Goal: Information Seeking & Learning: Learn about a topic

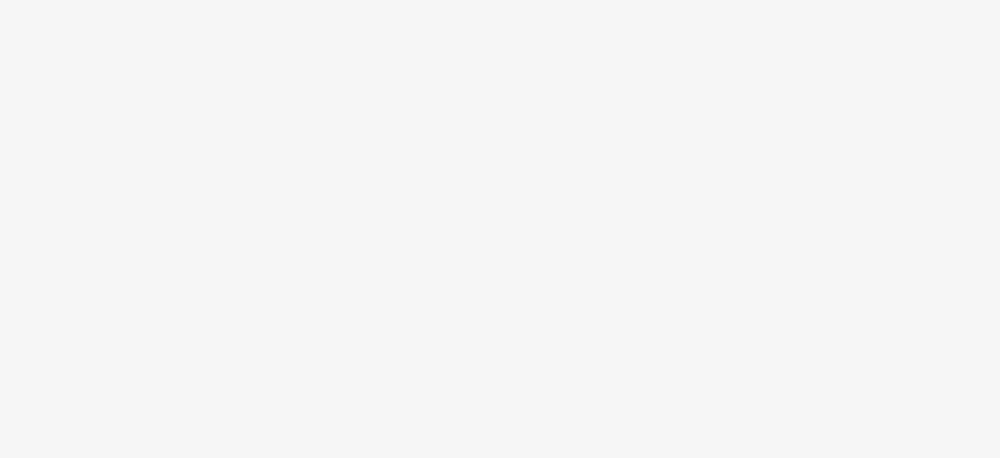
click at [592, 131] on body at bounding box center [500, 229] width 1000 height 458
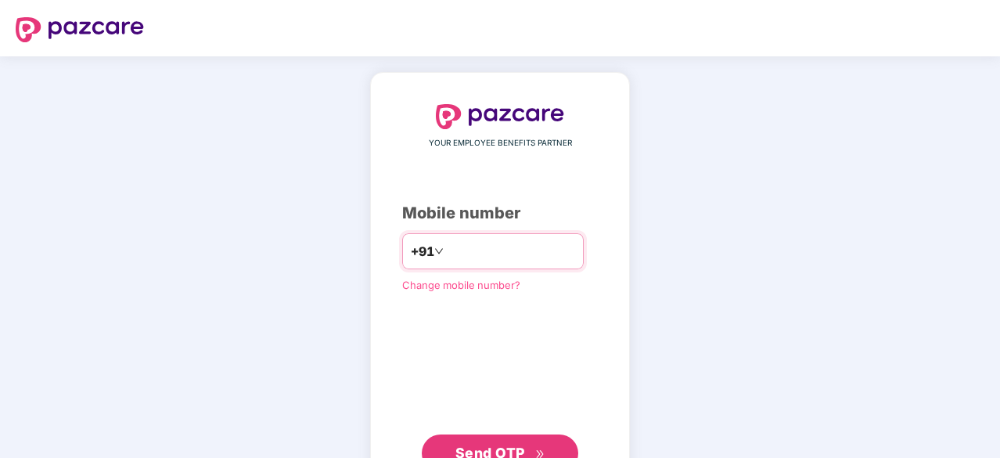
click at [506, 249] on input "number" at bounding box center [511, 251] width 128 height 25
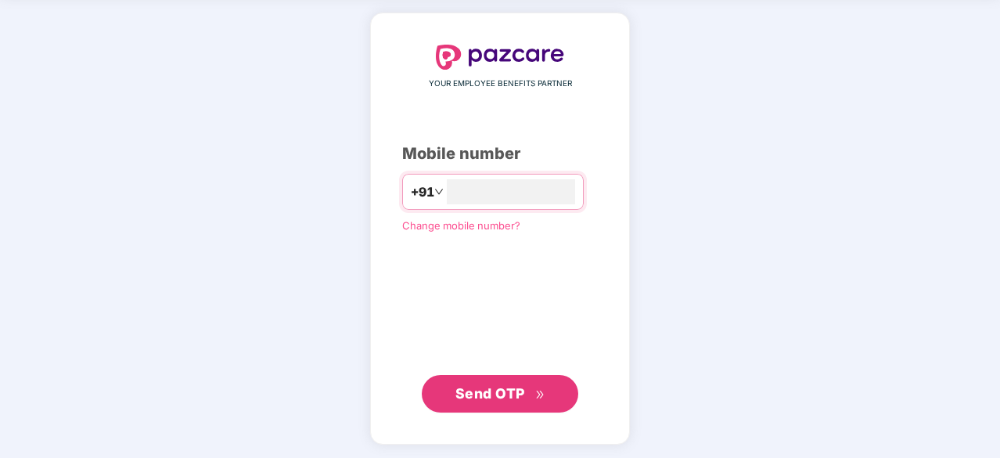
type input "**********"
click at [479, 378] on button "Send OTP" at bounding box center [500, 395] width 157 height 38
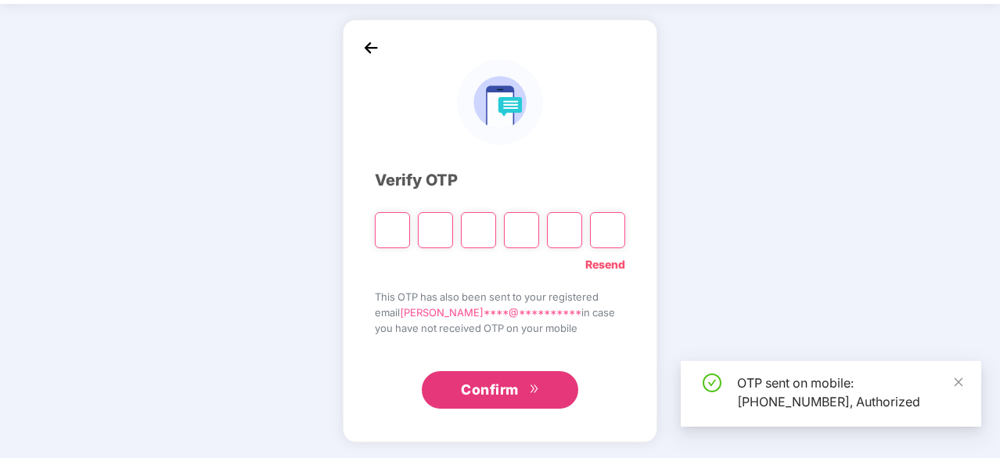
scroll to position [52, 0]
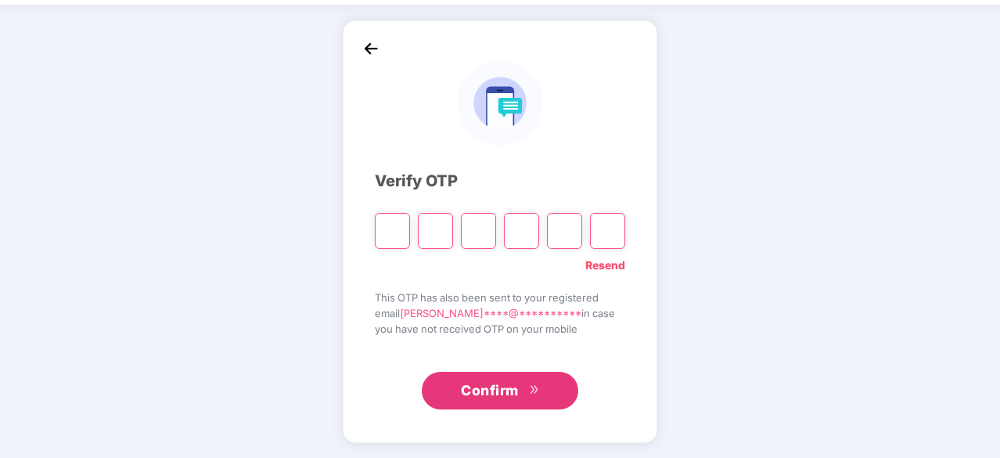
type input "*"
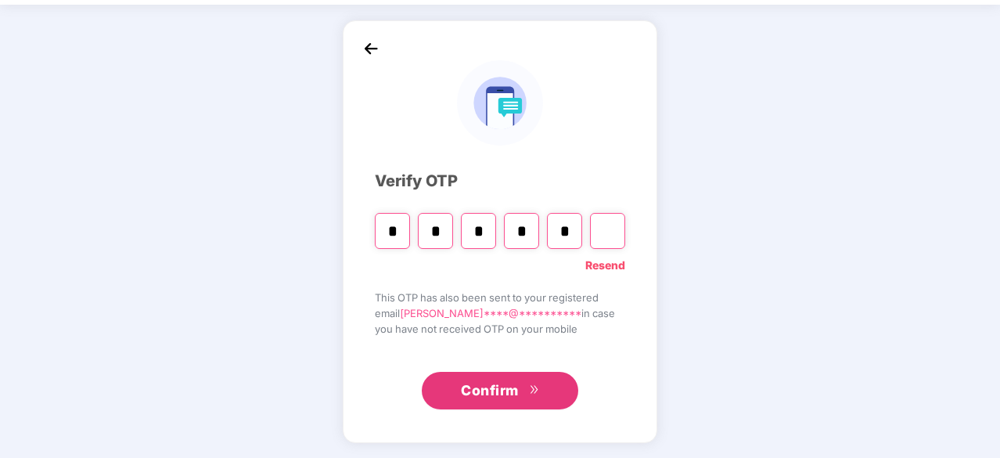
type input "*"
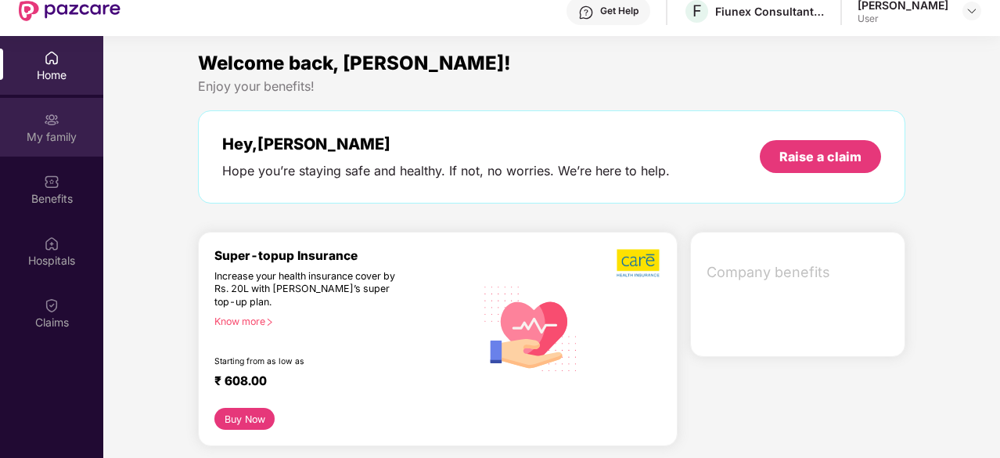
click at [56, 126] on img at bounding box center [52, 120] width 16 height 16
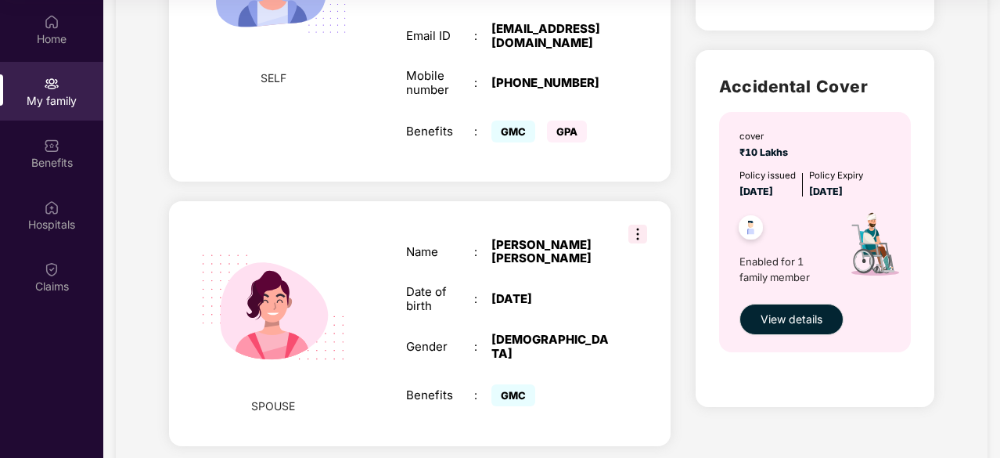
scroll to position [470, 0]
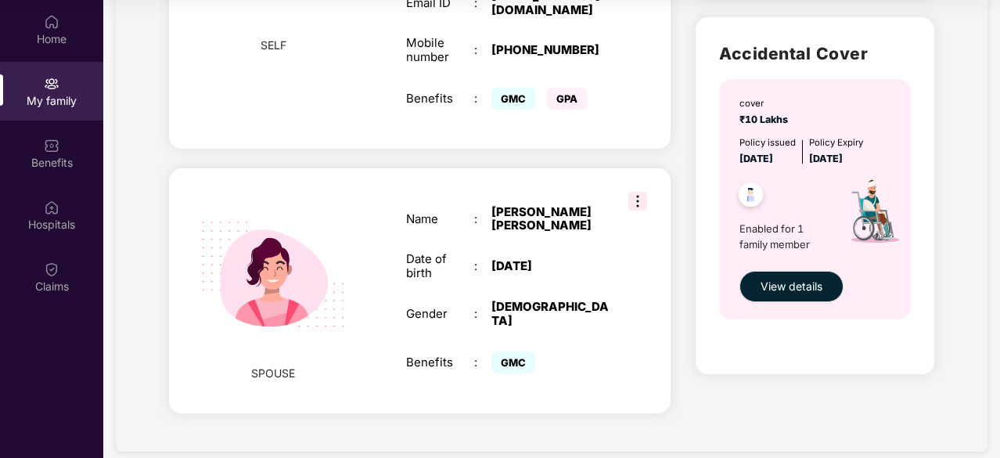
click at [636, 203] on img at bounding box center [637, 201] width 19 height 19
click at [571, 333] on div "Name : [PERSON_NAME] [PERSON_NAME] Date of birth : [DEMOGRAPHIC_DATA] Gender : …" at bounding box center [508, 290] width 235 height 211
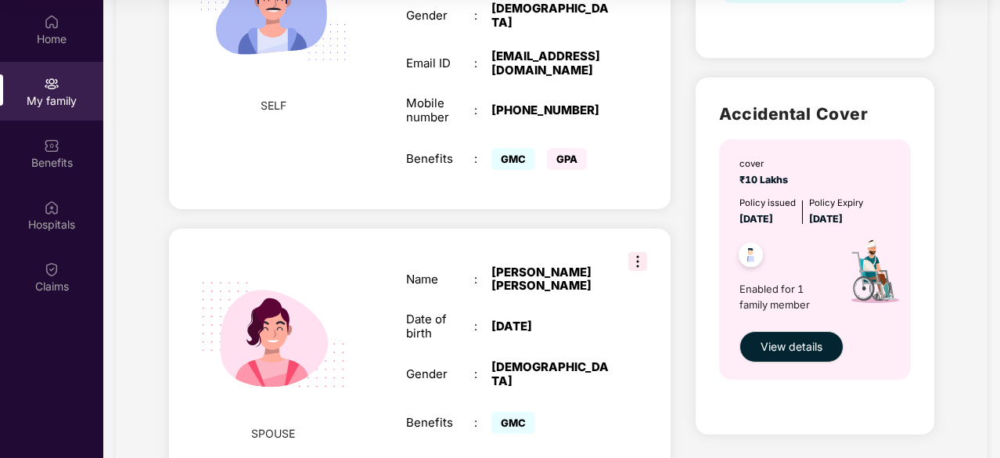
scroll to position [488, 0]
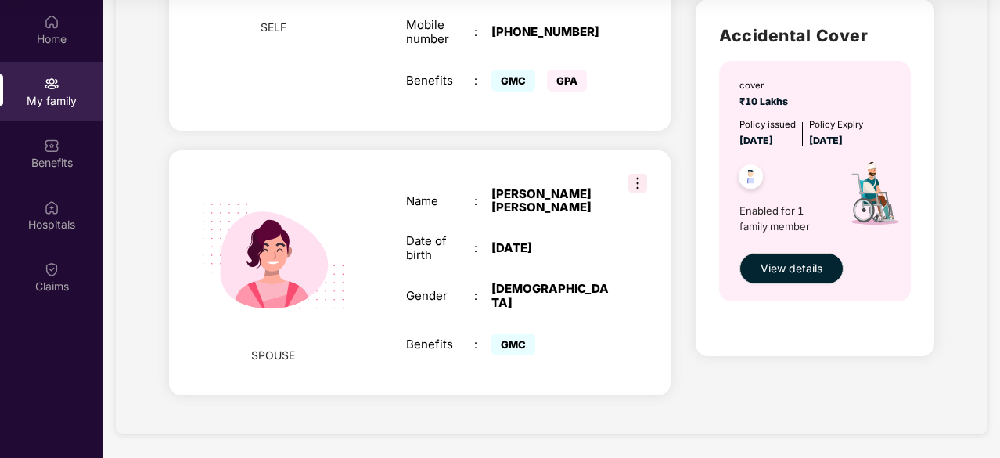
click at [627, 301] on div "SPOUSE Name : [PERSON_NAME] [PERSON_NAME] Date of birth : [DEMOGRAPHIC_DATA] Ge…" at bounding box center [420, 272] width 502 height 245
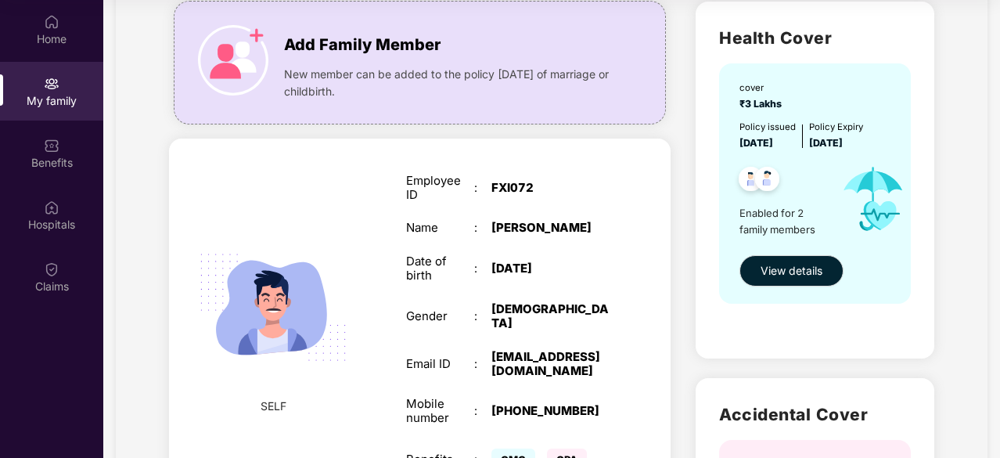
scroll to position [0, 0]
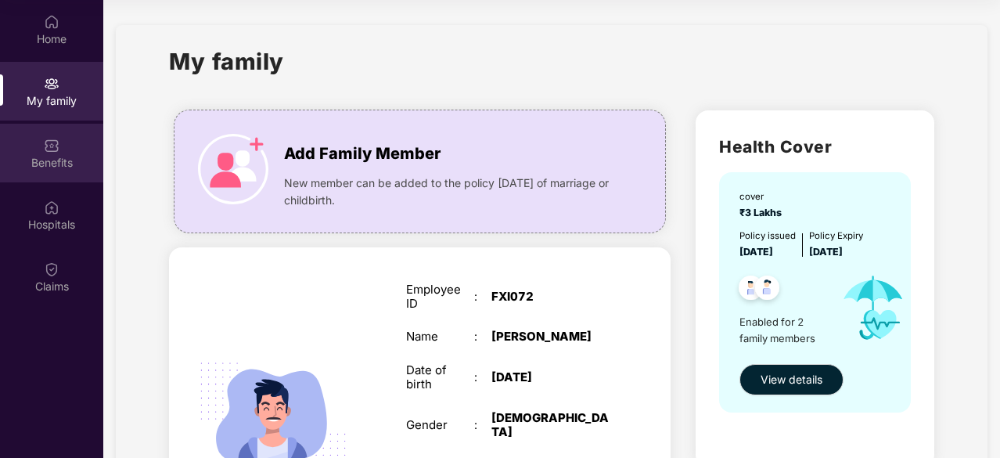
click at [56, 149] on img at bounding box center [52, 146] width 16 height 16
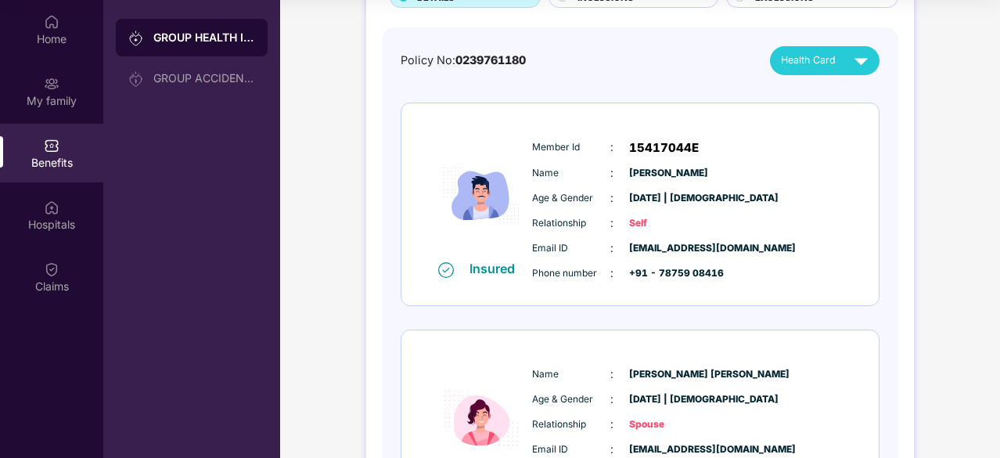
scroll to position [314, 0]
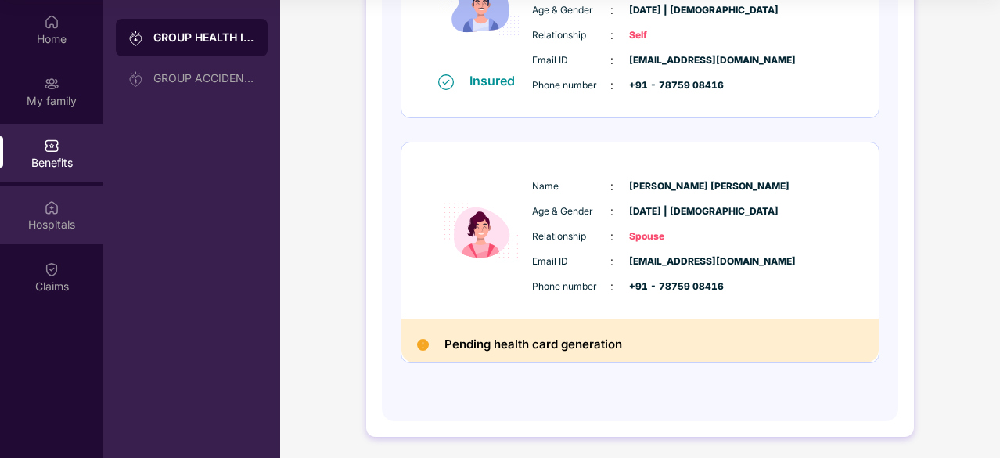
click at [45, 220] on div "Hospitals" at bounding box center [51, 225] width 103 height 16
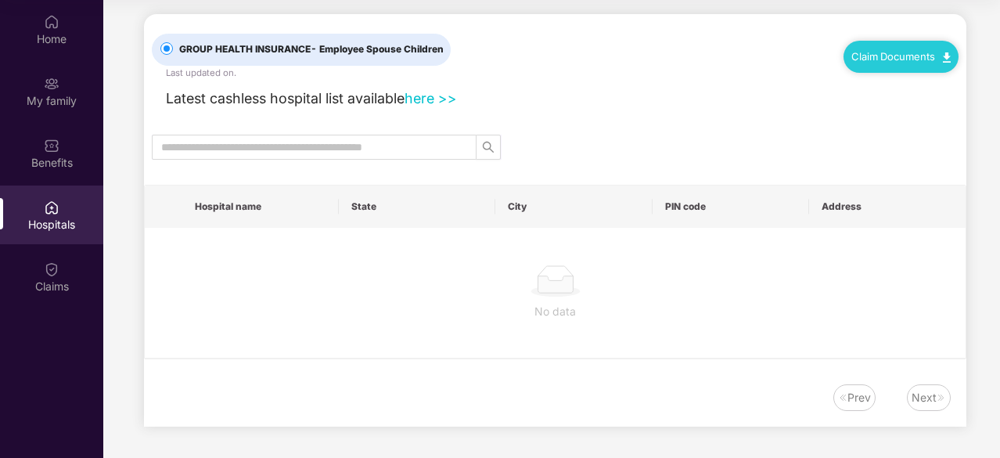
scroll to position [0, 0]
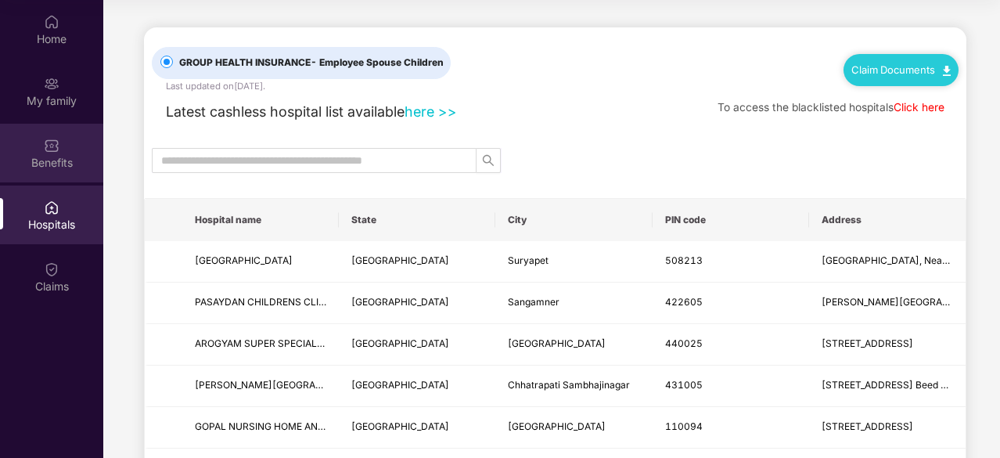
click at [50, 149] on img at bounding box center [52, 146] width 16 height 16
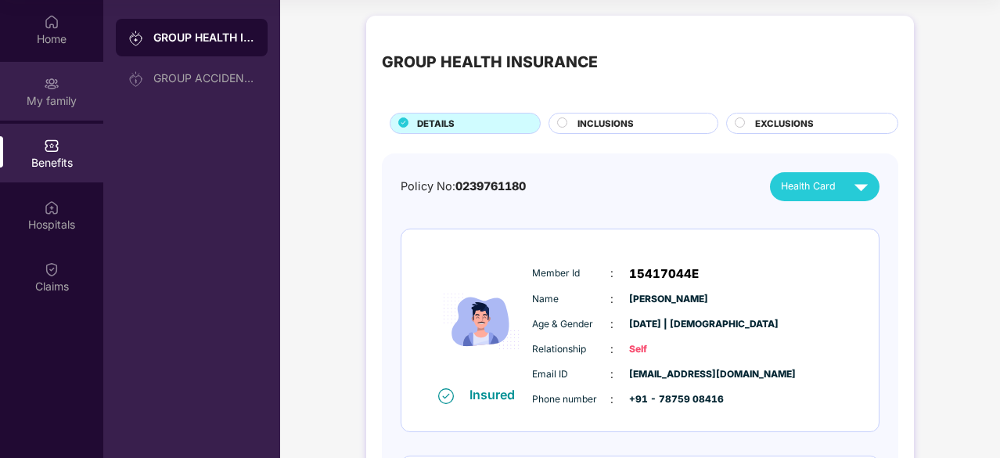
click at [56, 103] on div "My family" at bounding box center [51, 101] width 103 height 16
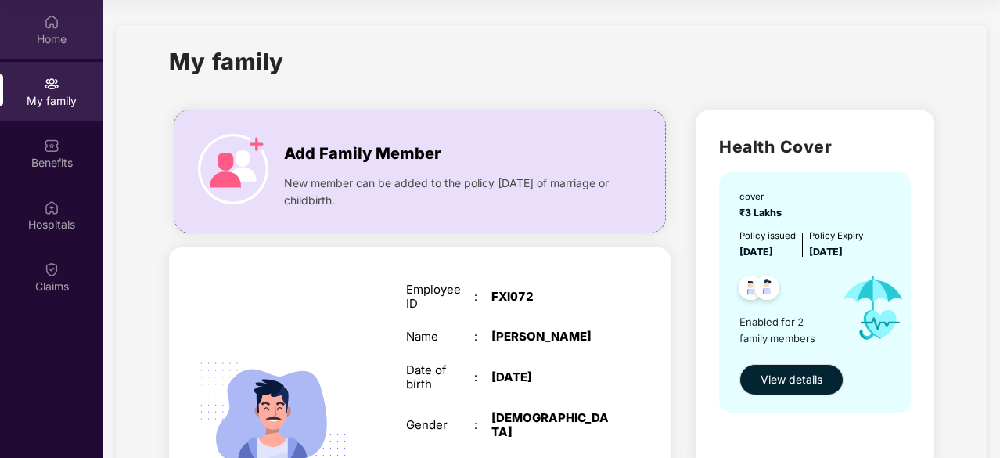
click at [48, 39] on div "Home" at bounding box center [51, 39] width 103 height 16
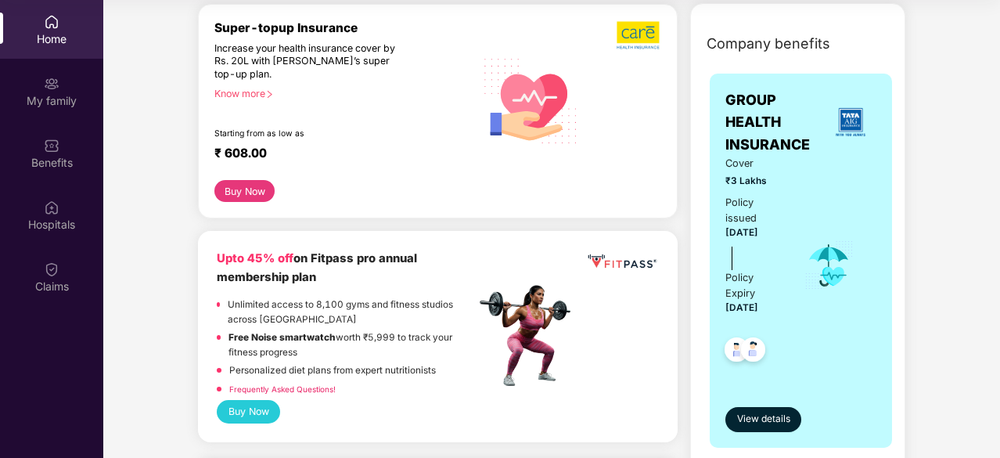
scroll to position [157, 0]
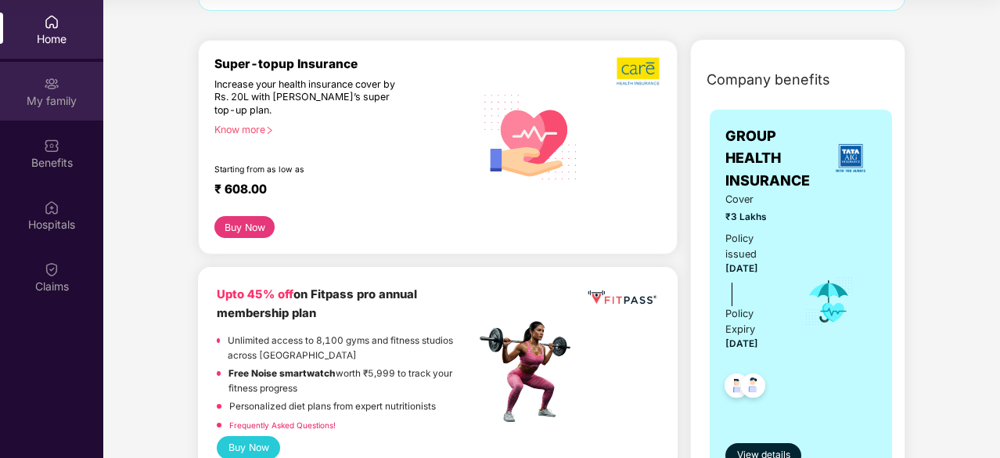
click at [45, 96] on div "My family" at bounding box center [51, 101] width 103 height 16
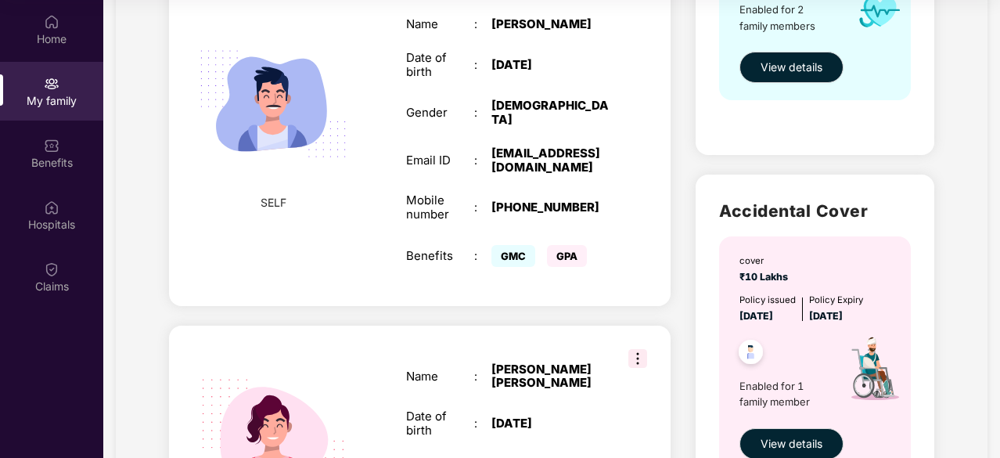
scroll to position [313, 0]
click at [637, 356] on img at bounding box center [637, 357] width 19 height 19
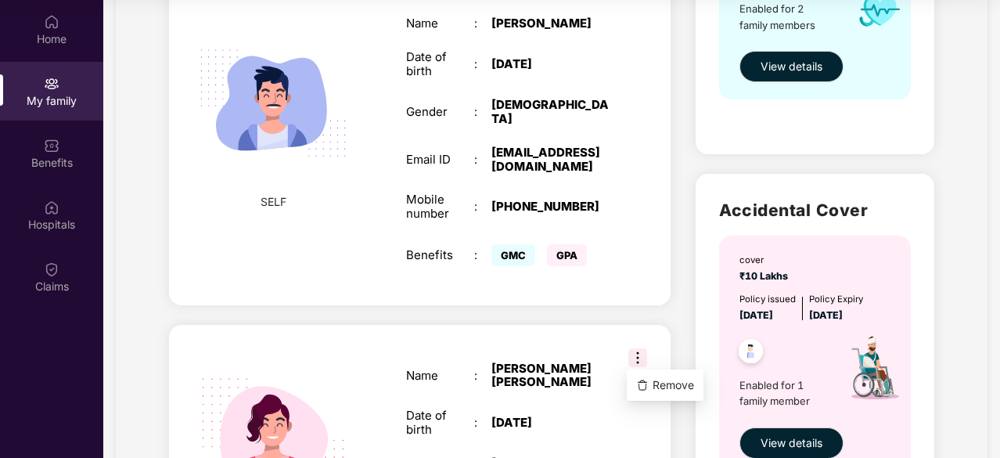
click at [564, 319] on div "Add Family Member New member can be added to the policy [DATE] of marriage or c…" at bounding box center [420, 187] width 527 height 805
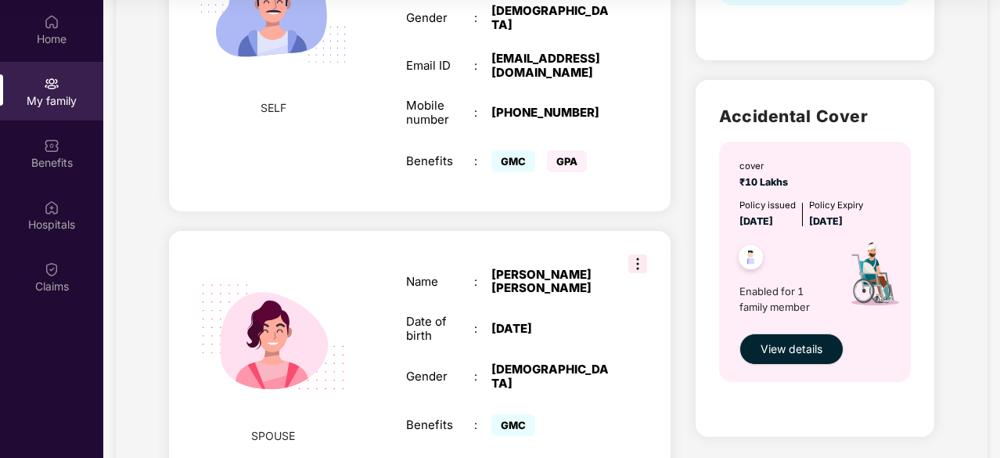
scroll to position [488, 0]
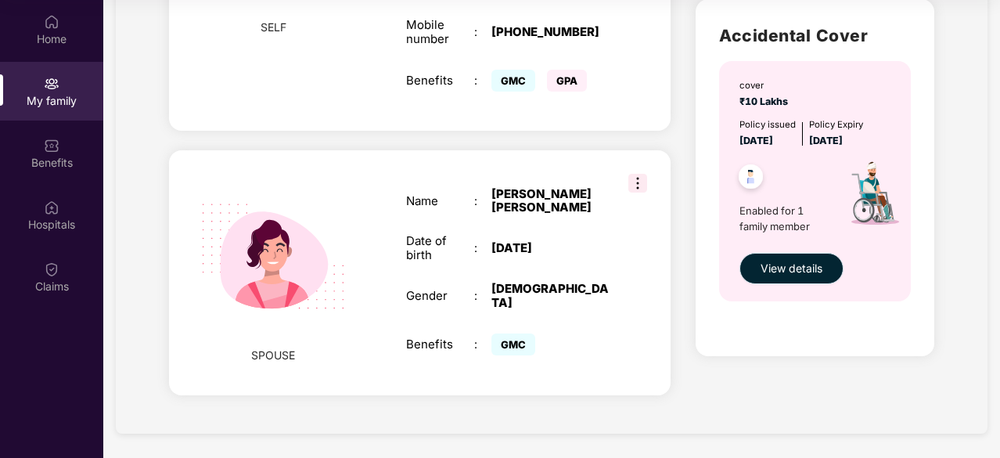
click at [794, 271] on span "View details" at bounding box center [792, 268] width 62 height 17
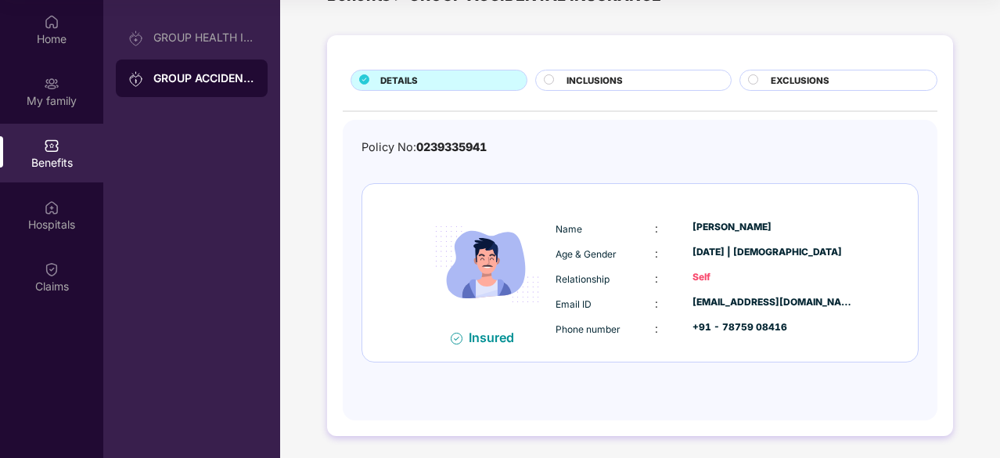
scroll to position [0, 0]
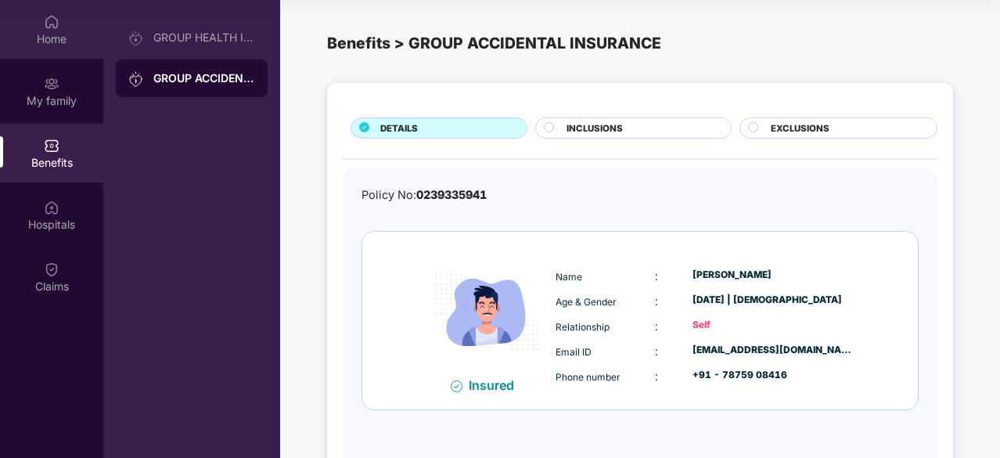
click at [58, 31] on div "Home" at bounding box center [51, 39] width 103 height 16
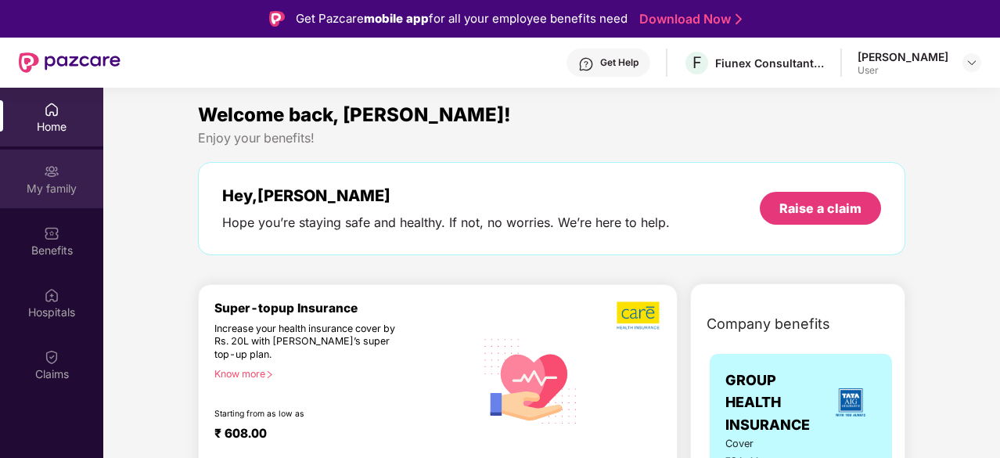
click at [45, 168] on img at bounding box center [52, 172] width 16 height 16
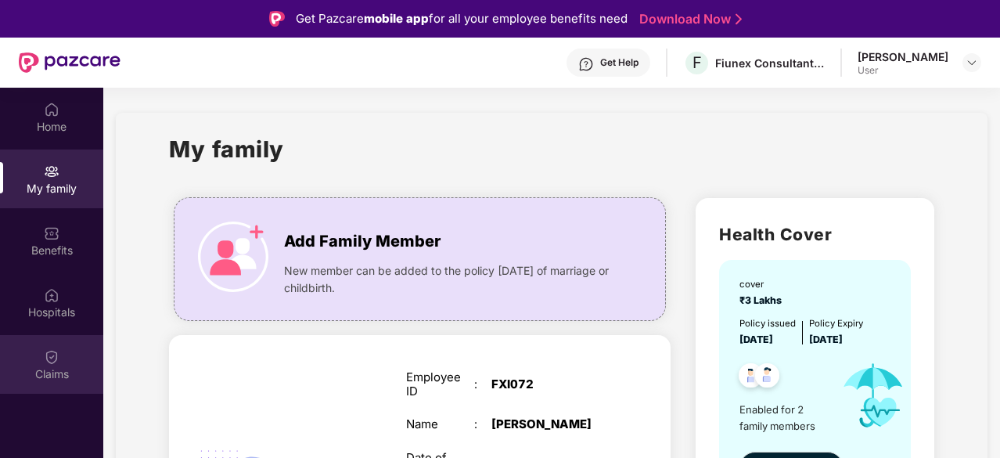
click at [59, 359] on img at bounding box center [52, 357] width 16 height 16
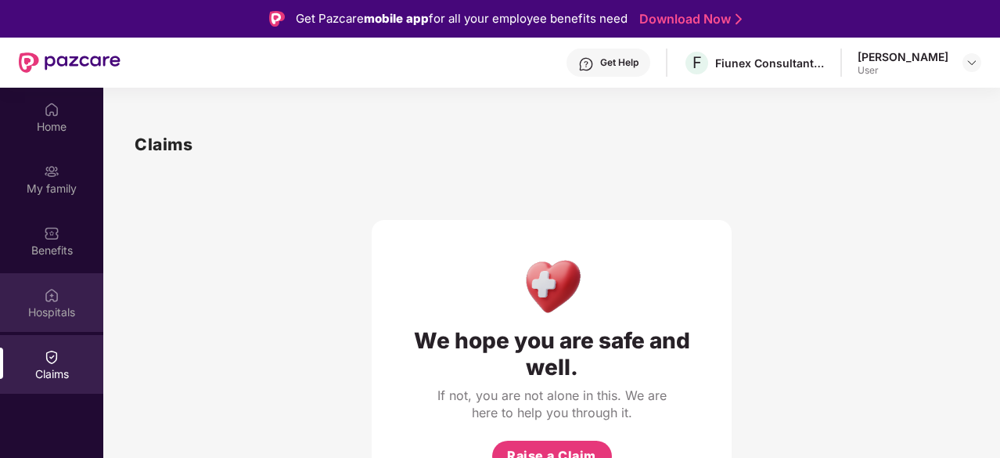
click at [25, 297] on div "Hospitals" at bounding box center [51, 302] width 103 height 59
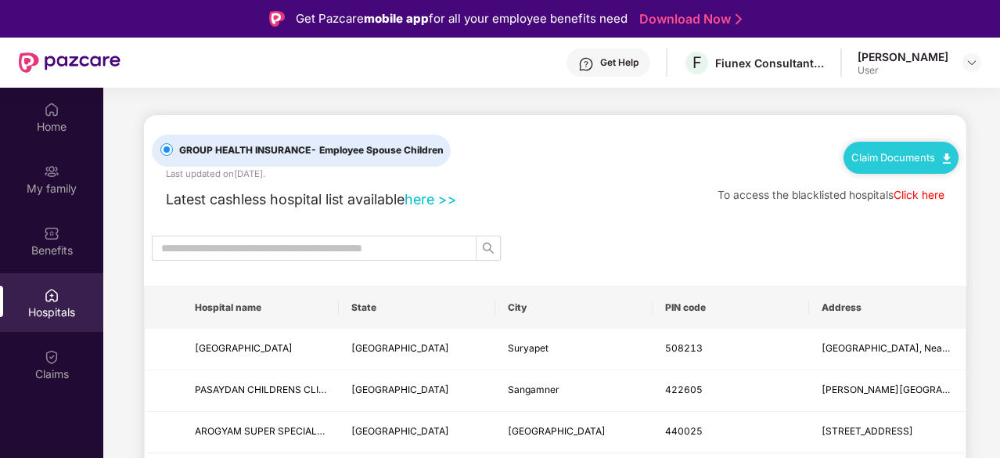
scroll to position [78, 0]
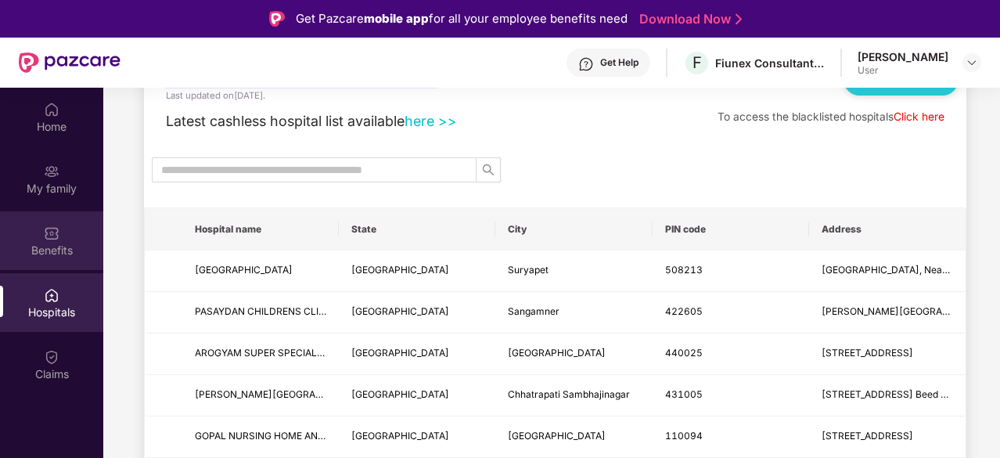
click at [63, 239] on div "Benefits" at bounding box center [51, 240] width 103 height 59
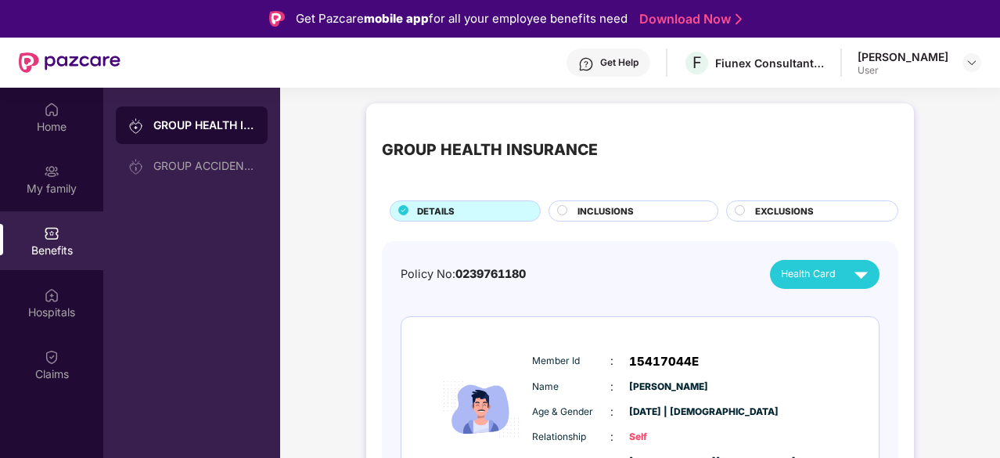
scroll to position [0, 0]
click at [216, 160] on div "GROUP ACCIDENTAL INSURANCE" at bounding box center [204, 166] width 102 height 13
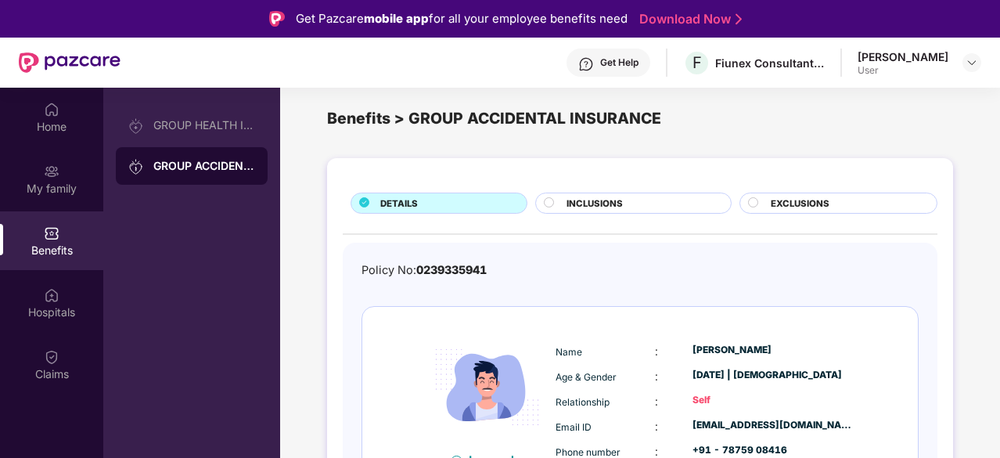
scroll to position [48, 0]
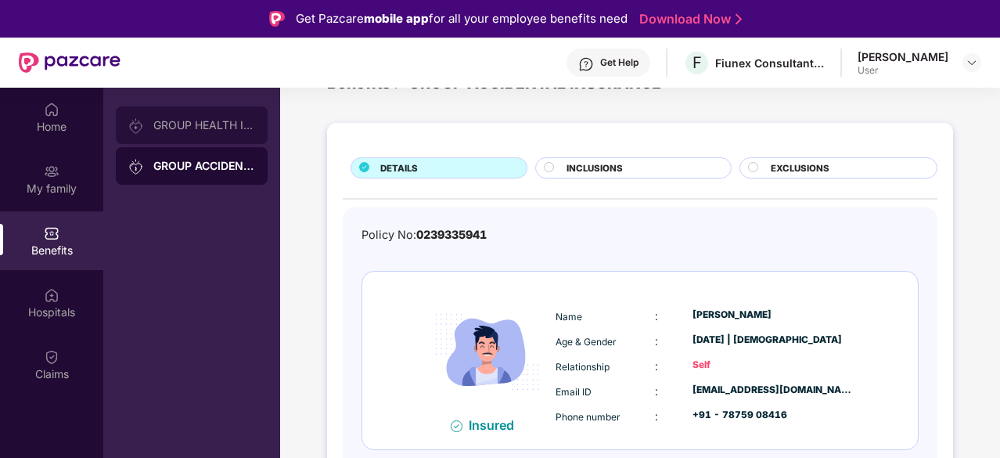
click at [194, 125] on div "GROUP HEALTH INSURANCE" at bounding box center [204, 125] width 102 height 13
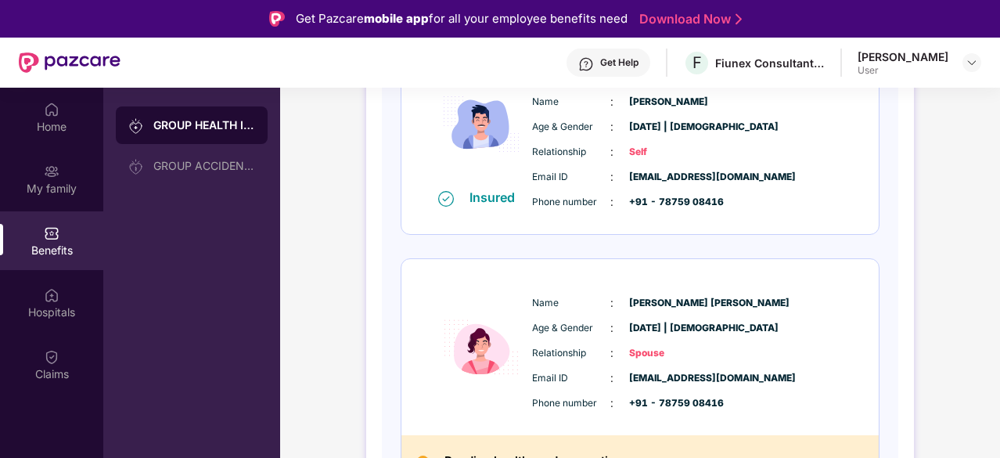
scroll to position [313, 0]
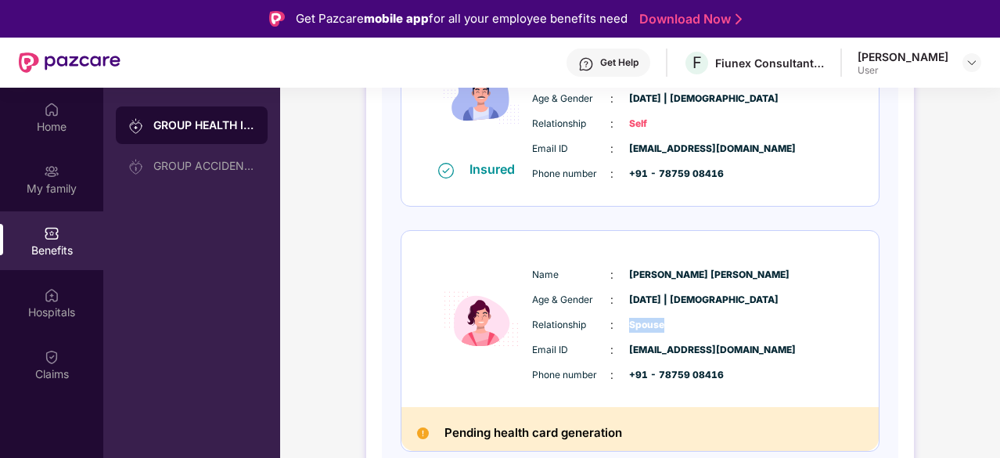
drag, startPoint x: 628, startPoint y: 320, endPoint x: 670, endPoint y: 322, distance: 41.5
click at [670, 322] on span "Spouse" at bounding box center [668, 325] width 78 height 15
copy span "Spouse"
click at [820, 297] on div "Age & Gender : [DATE] | [DEMOGRAPHIC_DATA]" at bounding box center [687, 299] width 311 height 17
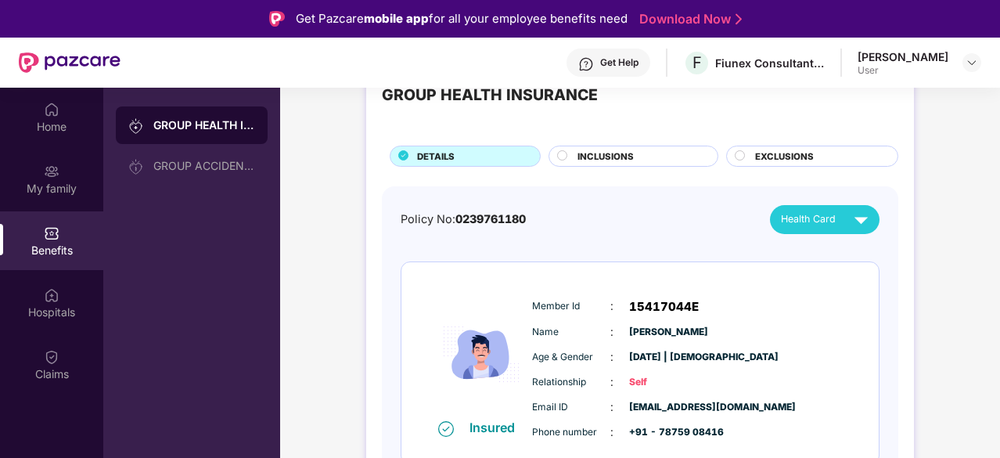
scroll to position [78, 0]
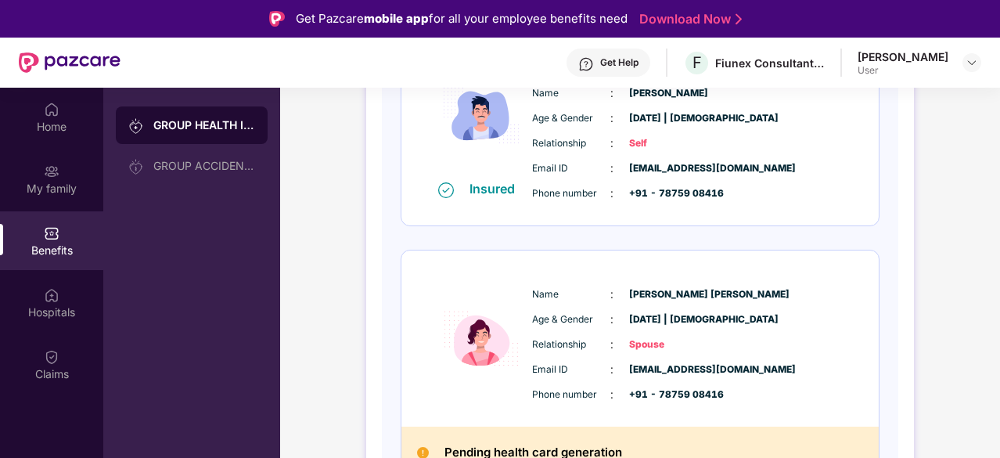
click at [650, 343] on div "Name : [PERSON_NAME] [PERSON_NAME] Age & Gender : [DATE] | [DEMOGRAPHIC_DATA] R…" at bounding box center [687, 344] width 319 height 133
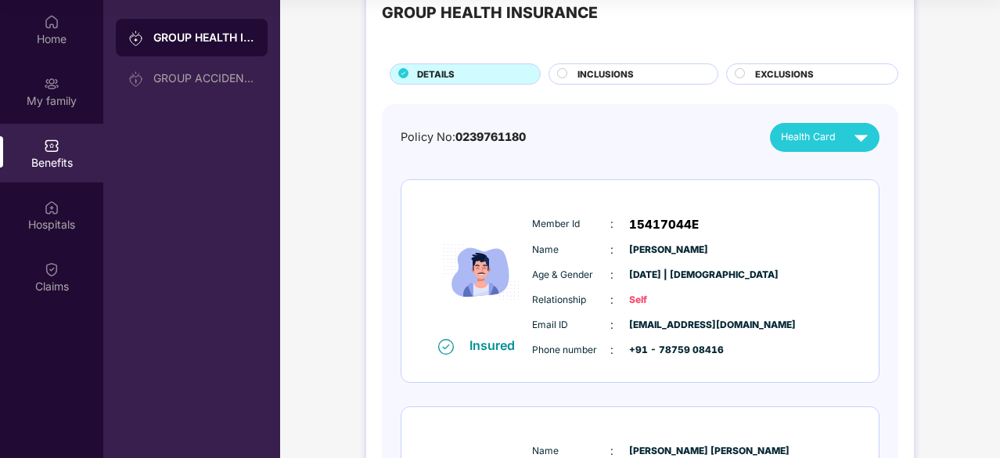
scroll to position [0, 0]
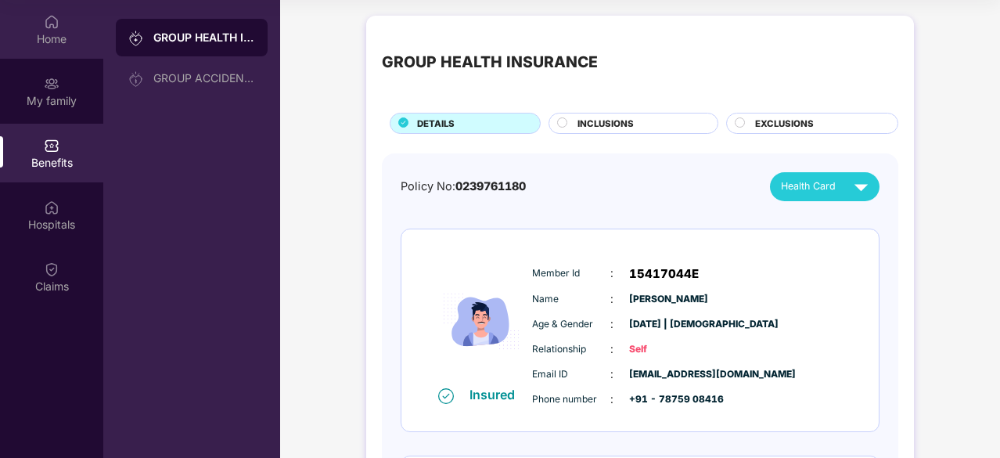
click at [50, 29] on img at bounding box center [52, 22] width 16 height 16
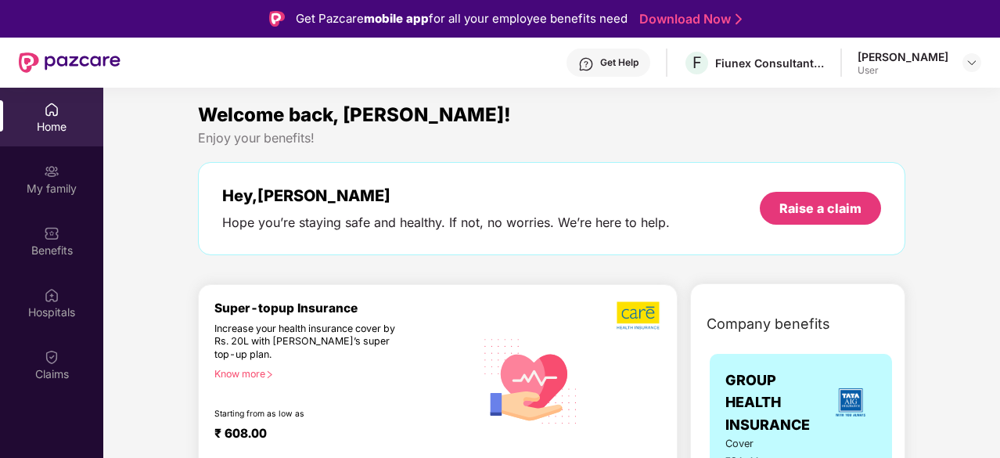
click at [50, 117] on img at bounding box center [52, 110] width 16 height 16
click at [48, 184] on div "My family" at bounding box center [51, 189] width 103 height 16
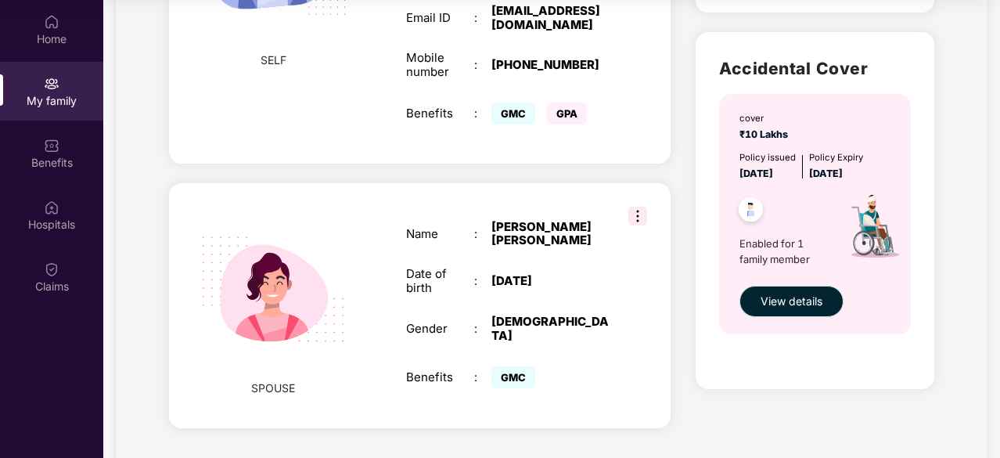
scroll to position [488, 0]
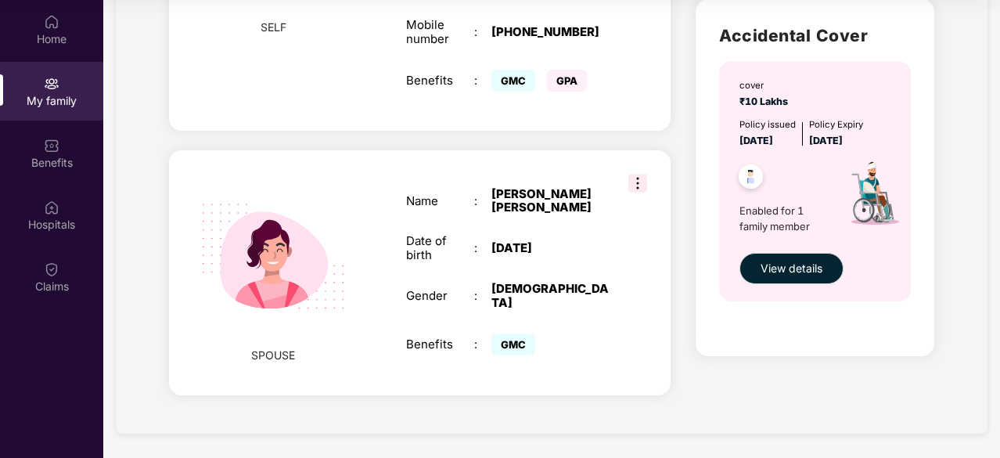
click at [288, 272] on img at bounding box center [272, 256] width 181 height 181
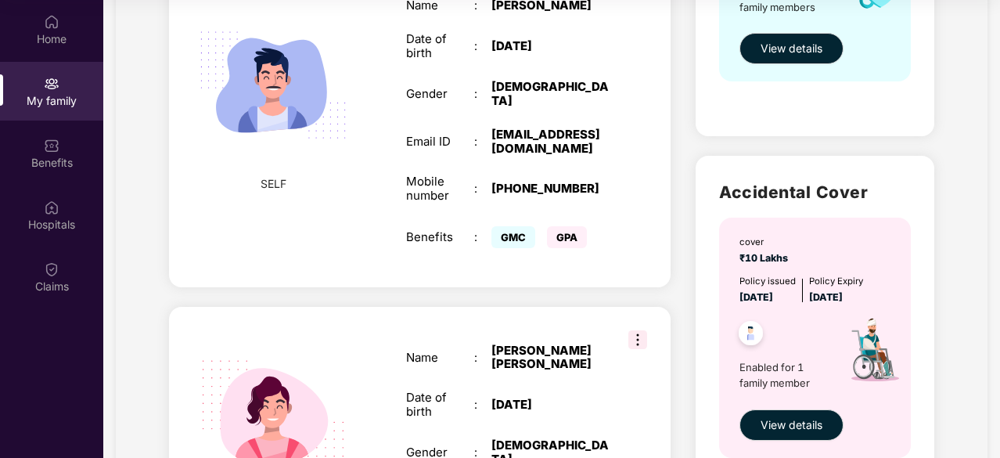
scroll to position [18, 0]
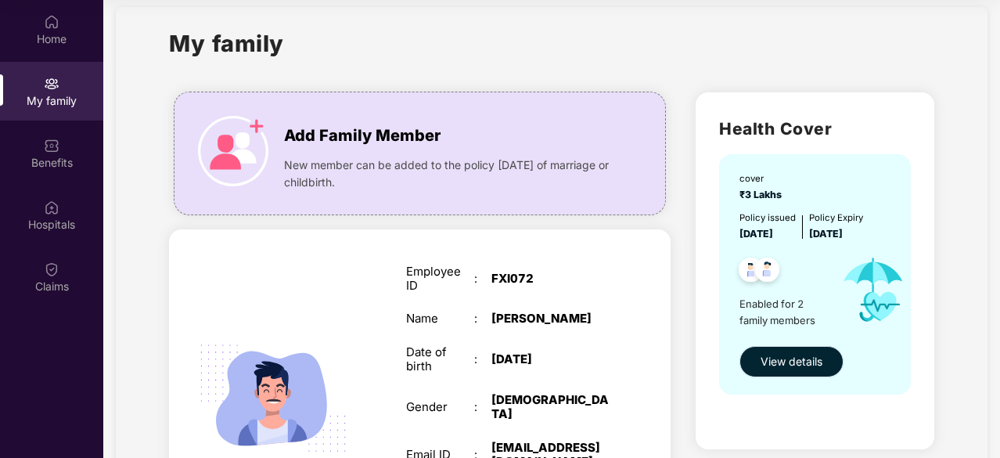
click at [816, 361] on span "View details" at bounding box center [792, 361] width 62 height 17
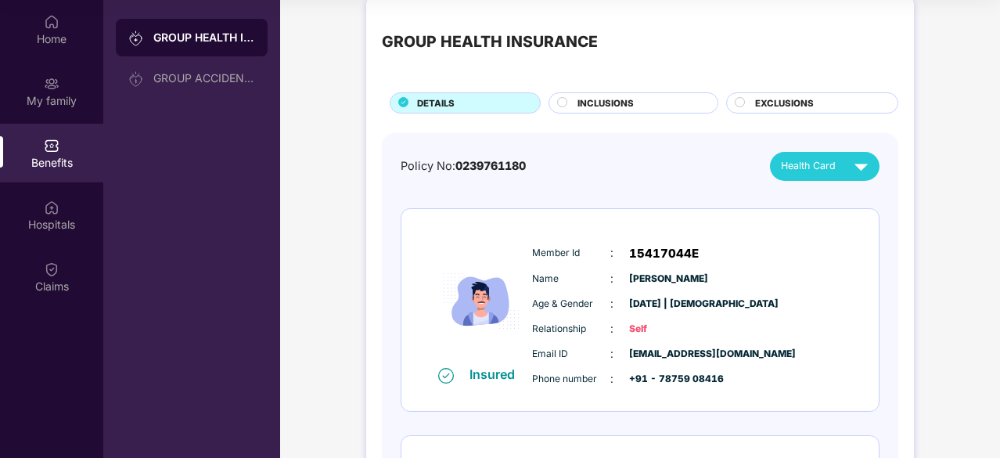
scroll to position [0, 0]
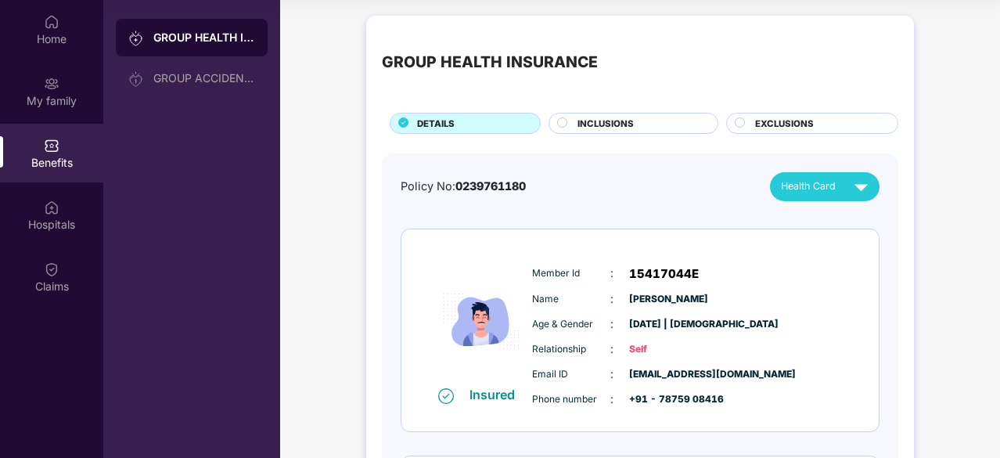
click at [612, 128] on span "INCLUSIONS" at bounding box center [606, 124] width 56 height 14
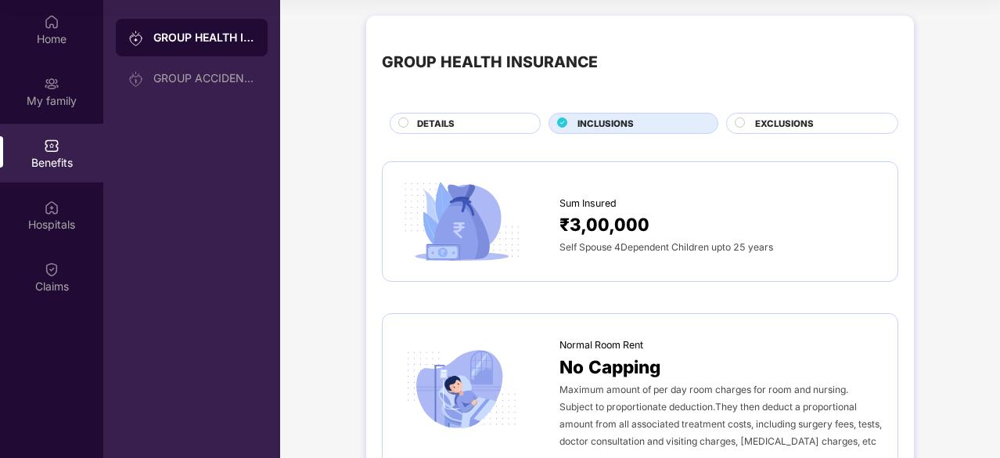
click at [786, 127] on span "EXCLUSIONS" at bounding box center [784, 124] width 59 height 14
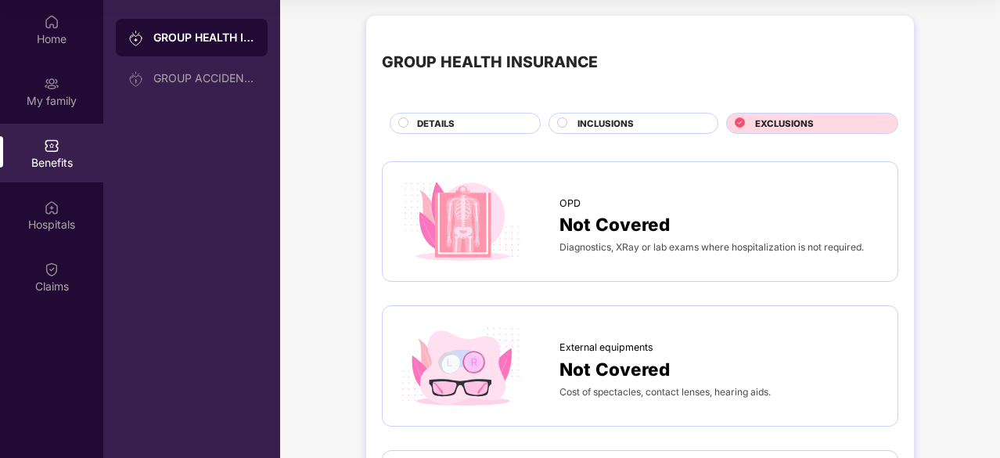
click at [614, 117] on span "INCLUSIONS" at bounding box center [606, 124] width 56 height 14
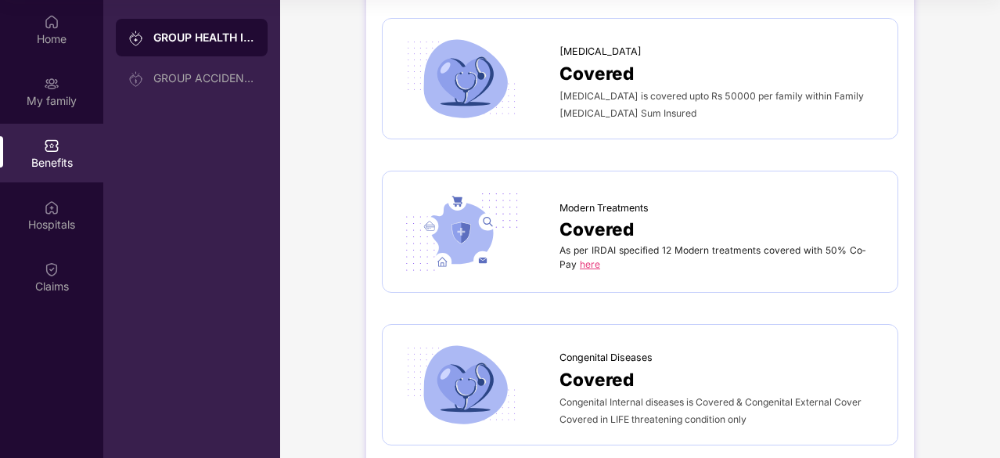
scroll to position [3052, 0]
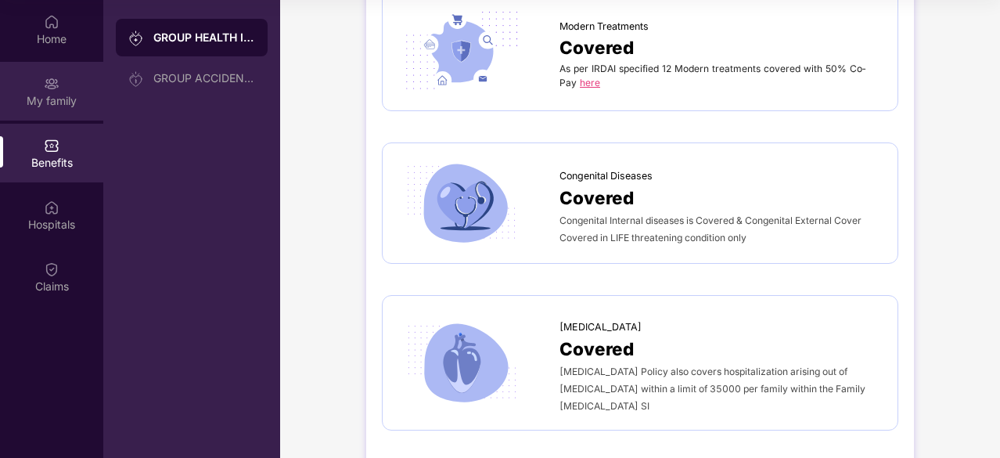
click at [45, 99] on div "My family" at bounding box center [51, 101] width 103 height 16
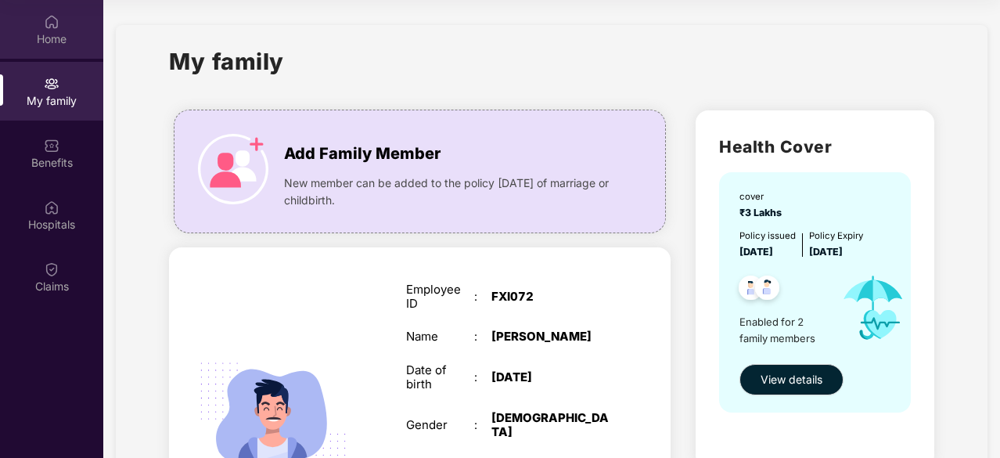
click at [44, 27] on img at bounding box center [52, 22] width 16 height 16
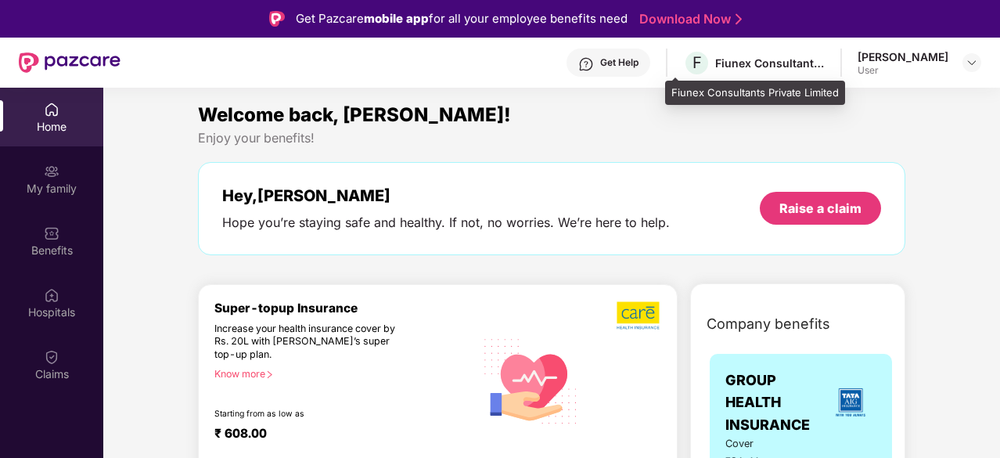
click at [758, 56] on div "Fiunex Consultants Private Limited" at bounding box center [770, 63] width 110 height 15
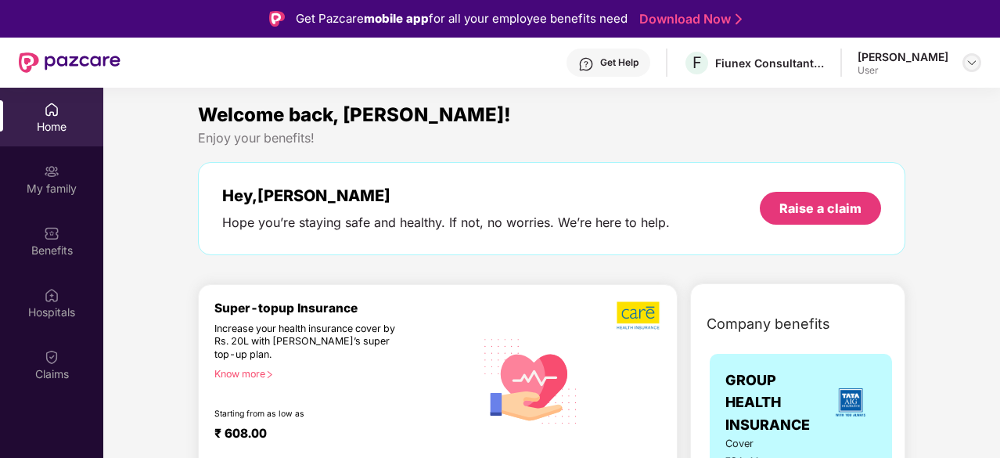
click at [974, 57] on img at bounding box center [972, 62] width 13 height 13
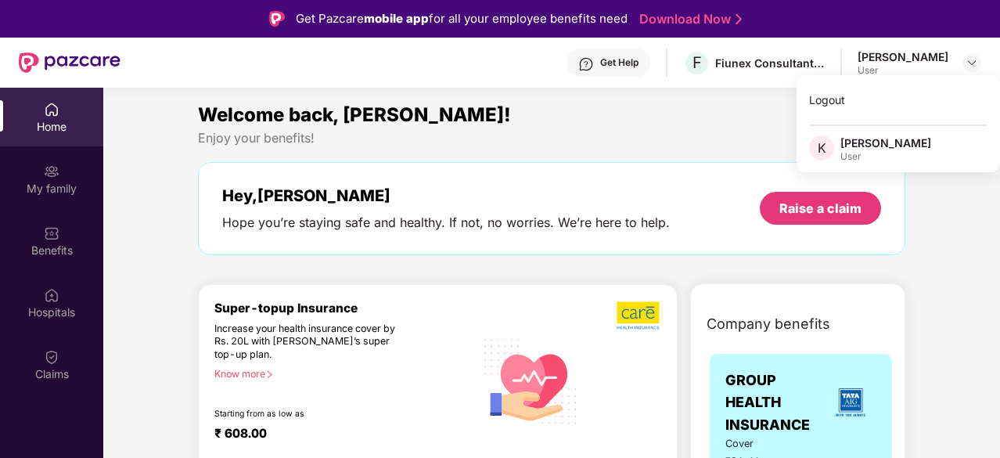
click at [864, 150] on div "User" at bounding box center [886, 156] width 91 height 13
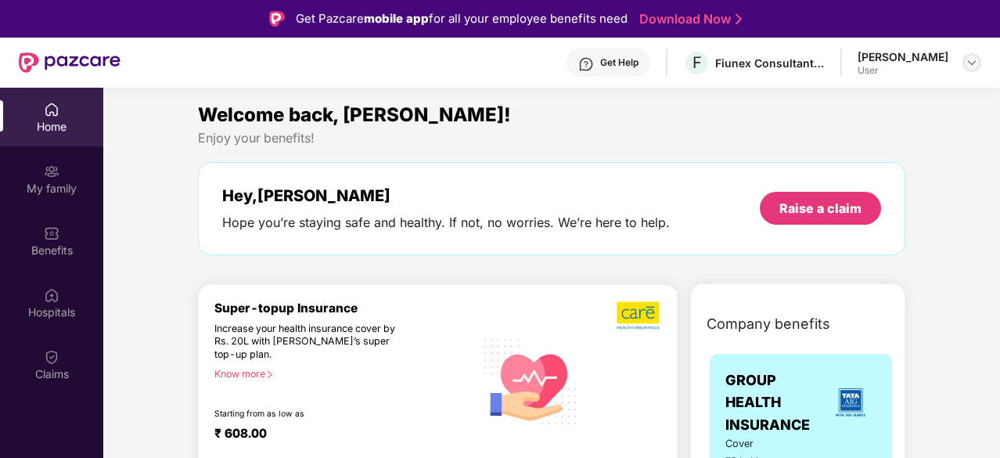
click at [975, 66] on img at bounding box center [972, 62] width 13 height 13
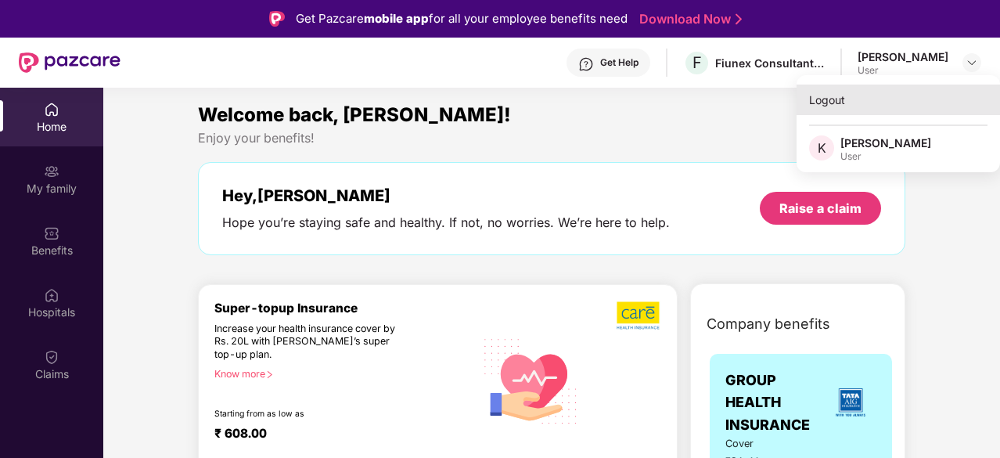
click at [863, 100] on div "Logout" at bounding box center [898, 100] width 203 height 31
